Goal: Task Accomplishment & Management: Manage account settings

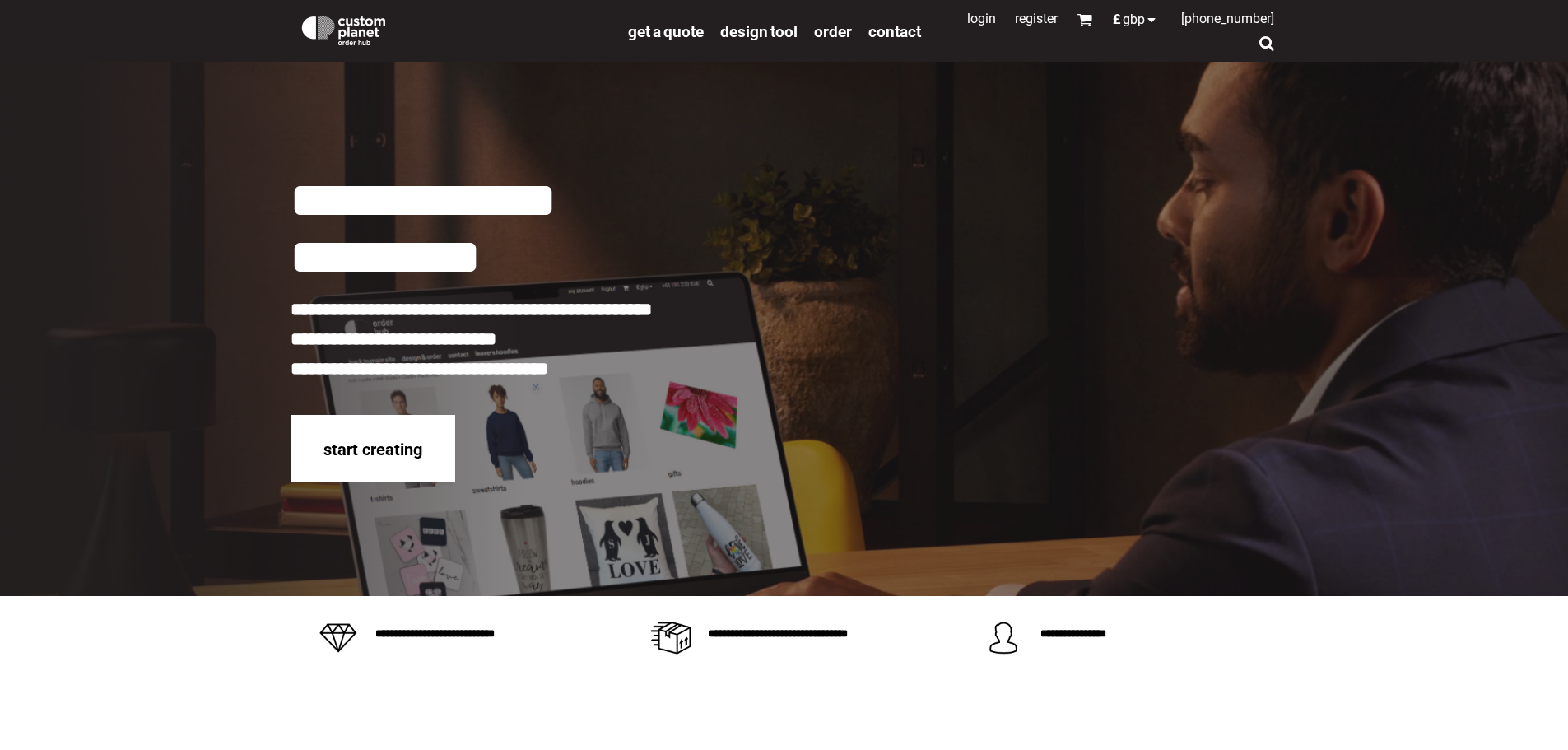
click at [976, 23] on link "Login" at bounding box center [981, 18] width 29 height 16
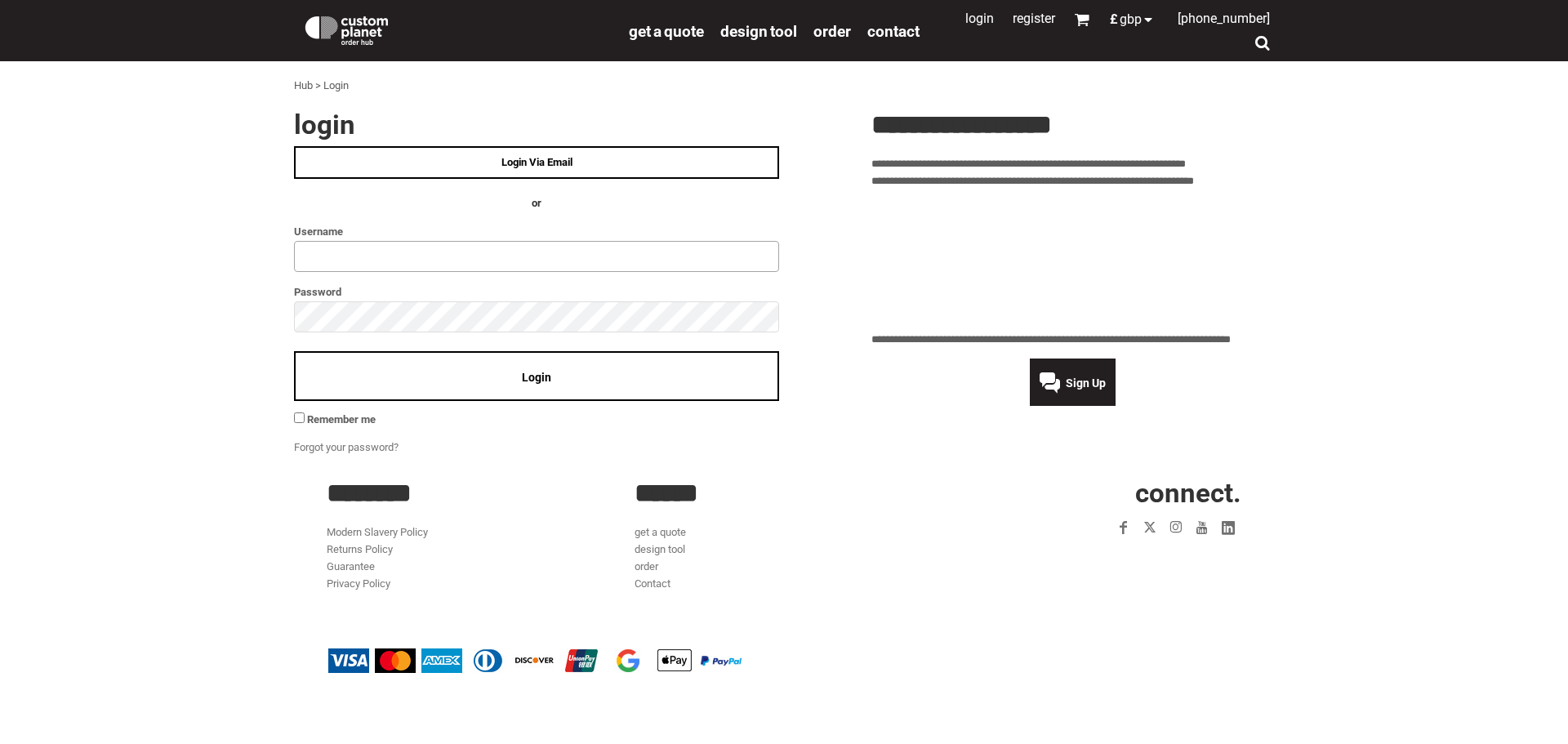
click at [376, 251] on input "text" at bounding box center [536, 256] width 485 height 31
type input "**********"
click at [538, 383] on span "Login" at bounding box center [536, 377] width 29 height 13
